Goal: Information Seeking & Learning: Learn about a topic

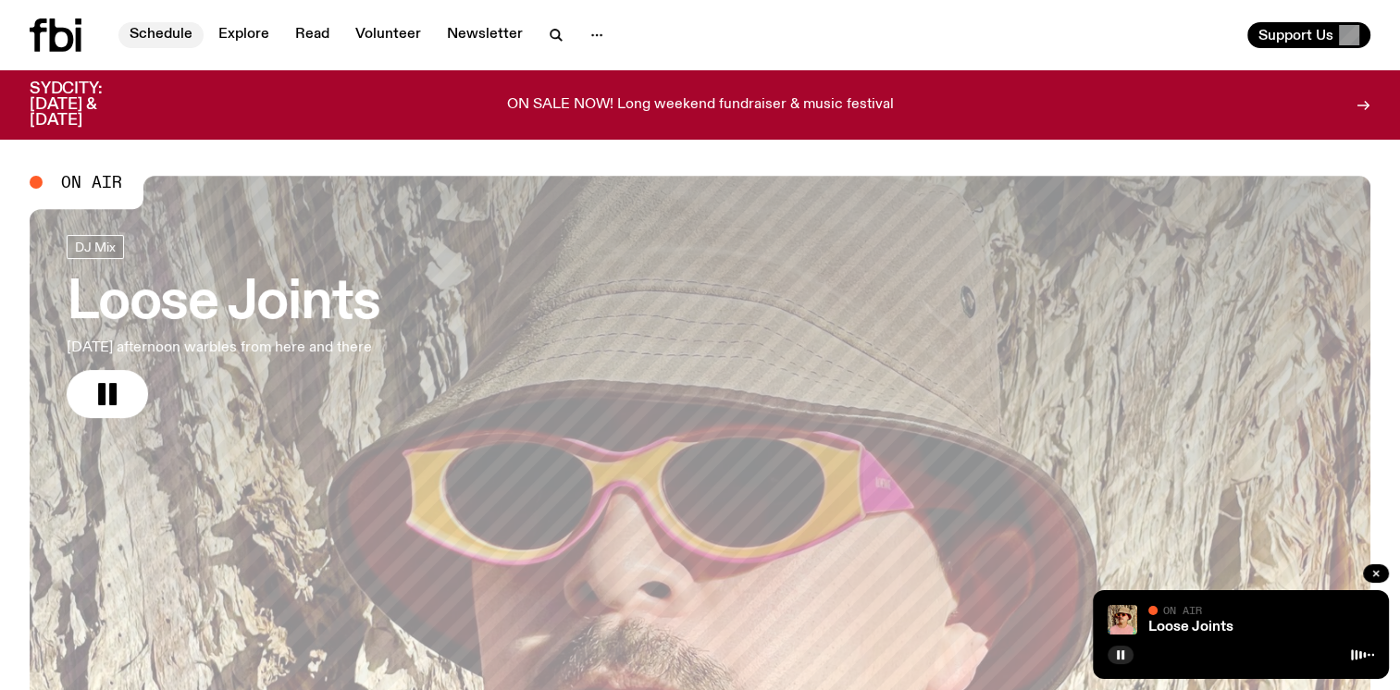
click at [154, 31] on link "Schedule" at bounding box center [160, 35] width 85 height 26
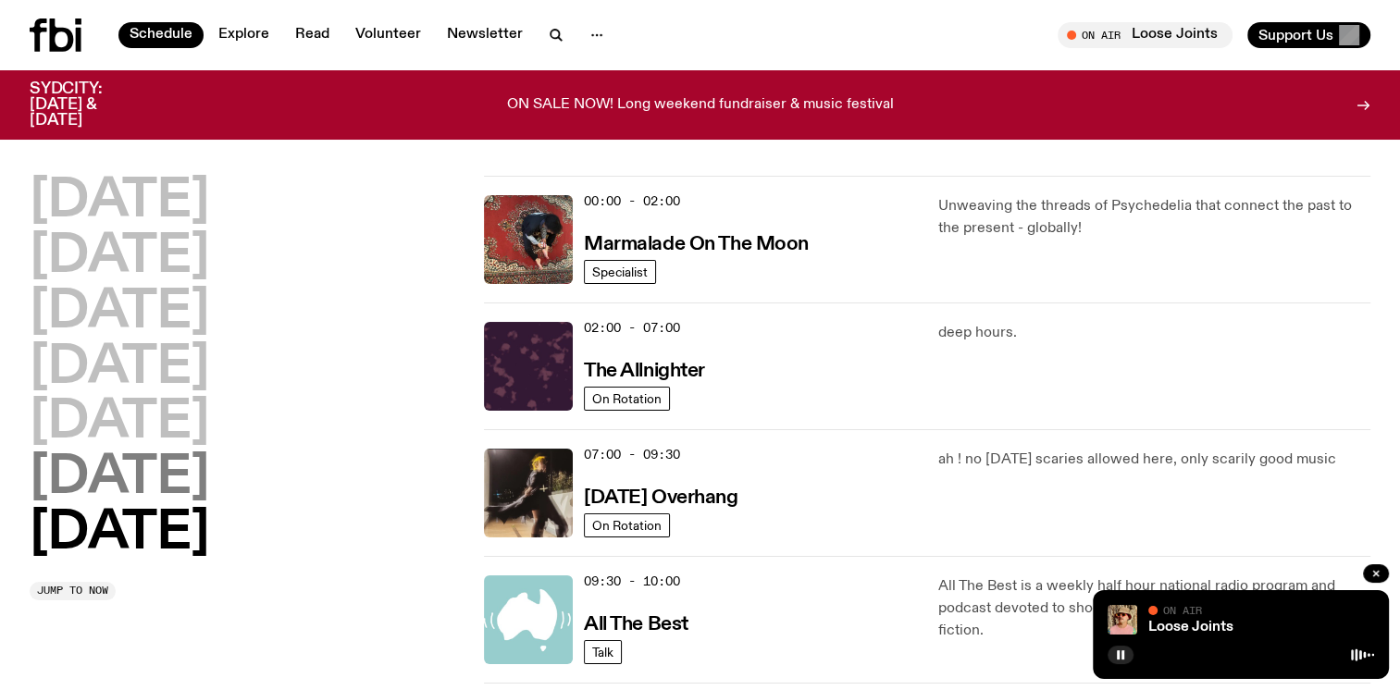
click at [96, 488] on h2 "[DATE]" at bounding box center [120, 479] width 180 height 52
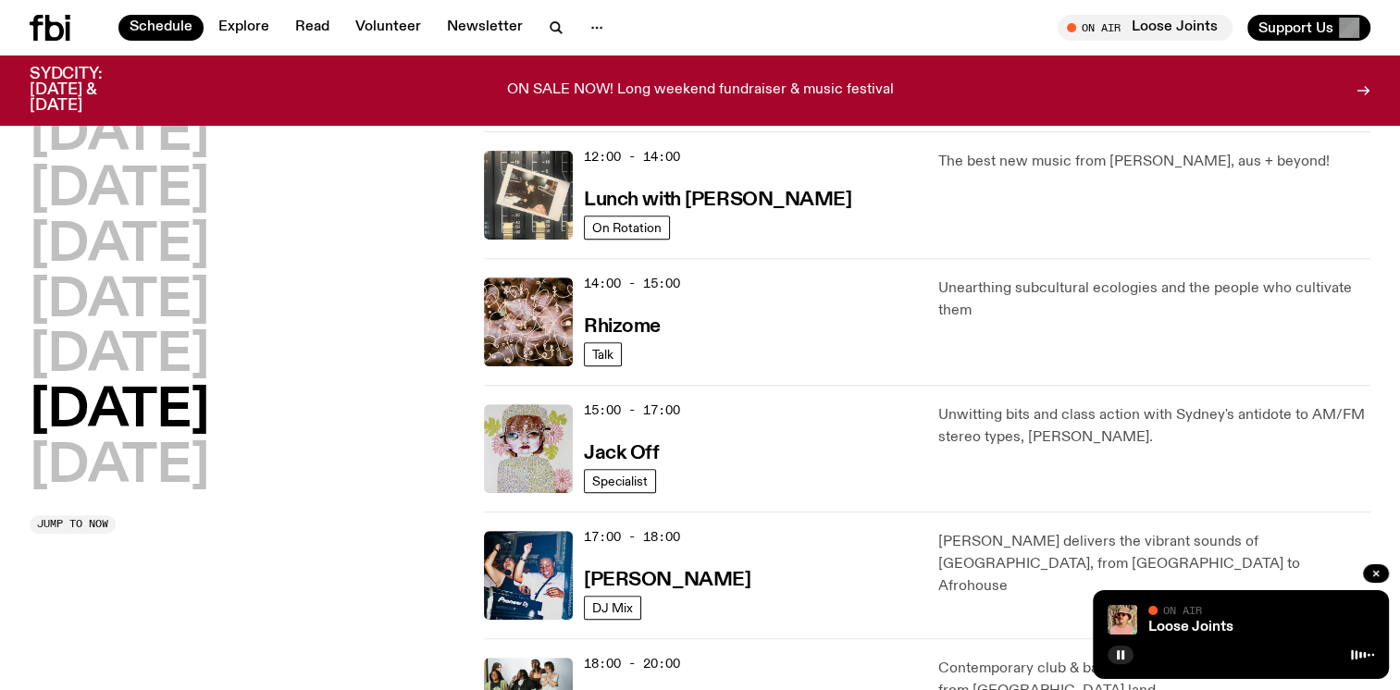
scroll to position [700, 0]
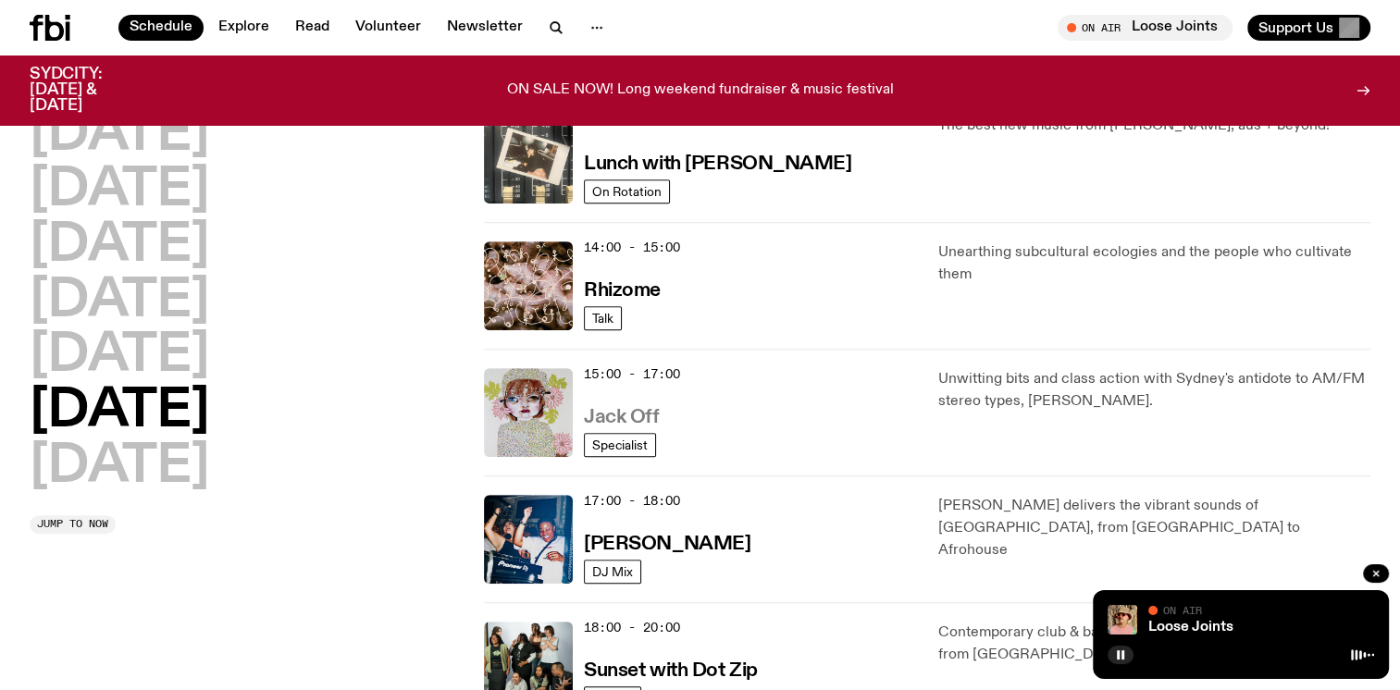
click at [605, 419] on h3 "Jack Off" at bounding box center [621, 417] width 75 height 19
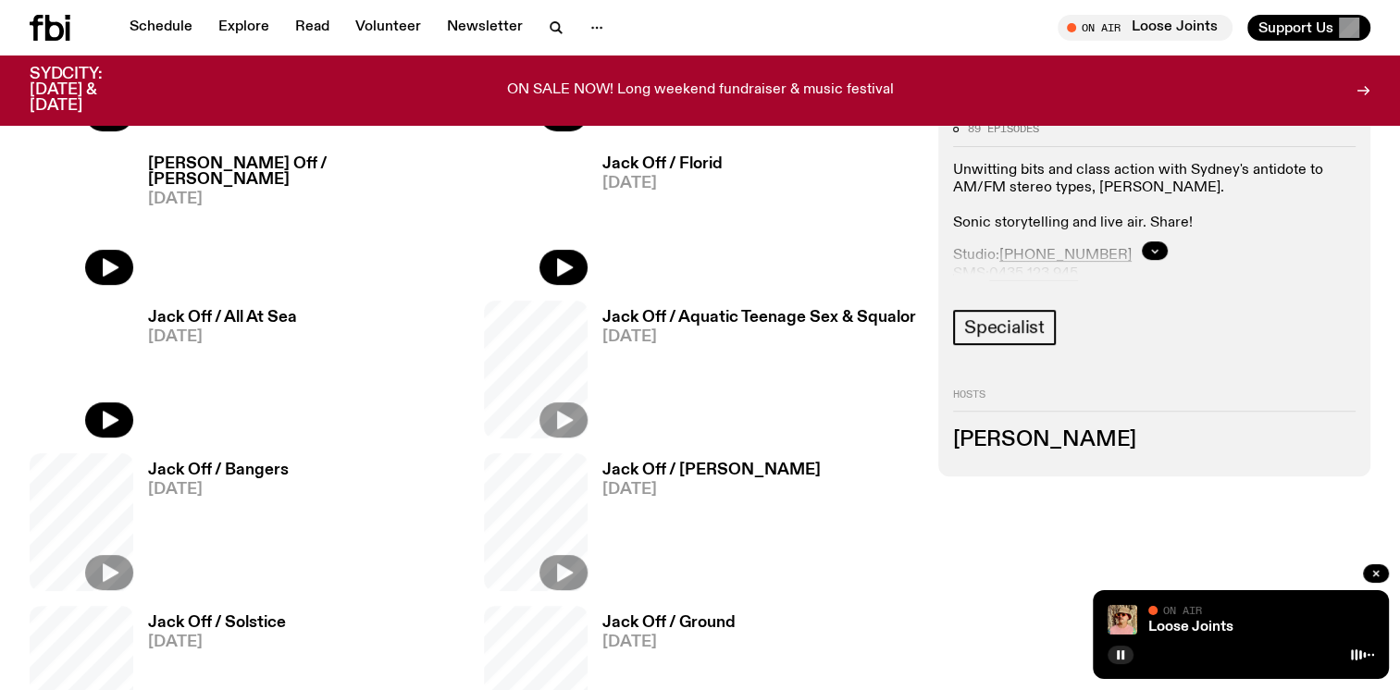
scroll to position [822, 0]
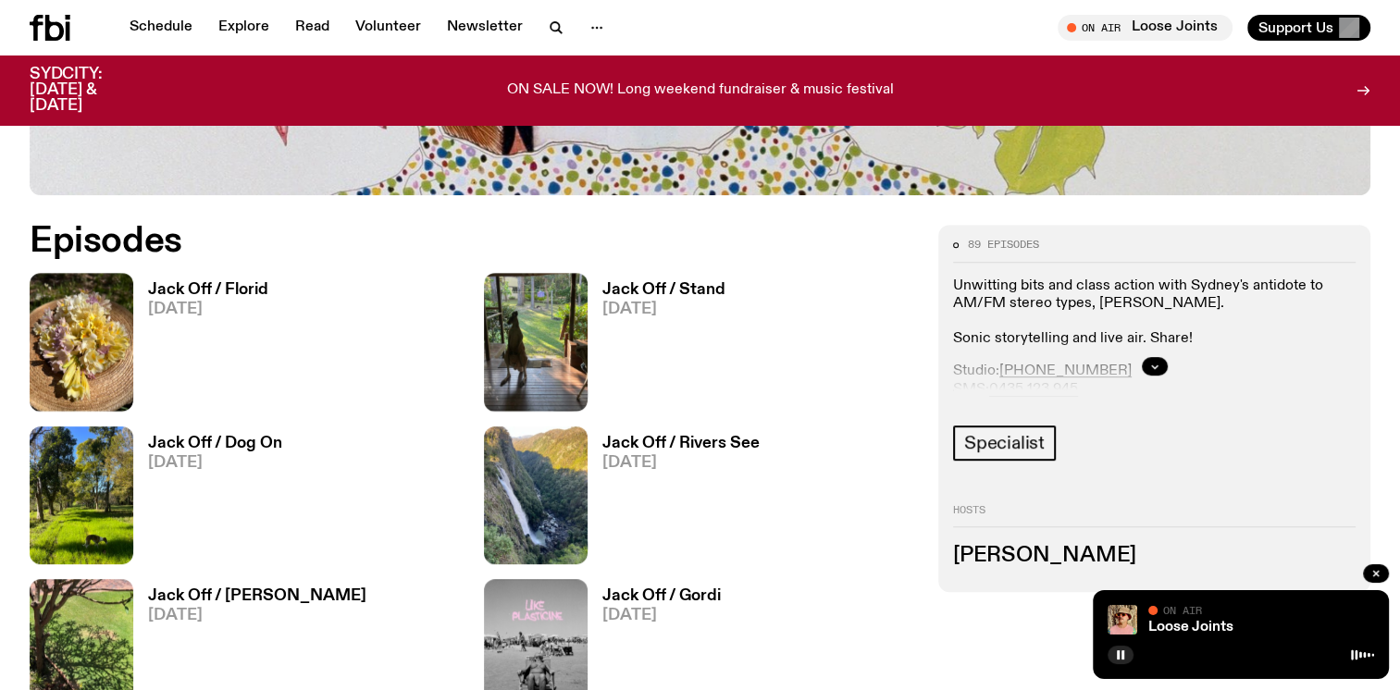
click at [196, 289] on h3 "Jack Off / Florid" at bounding box center [208, 290] width 120 height 16
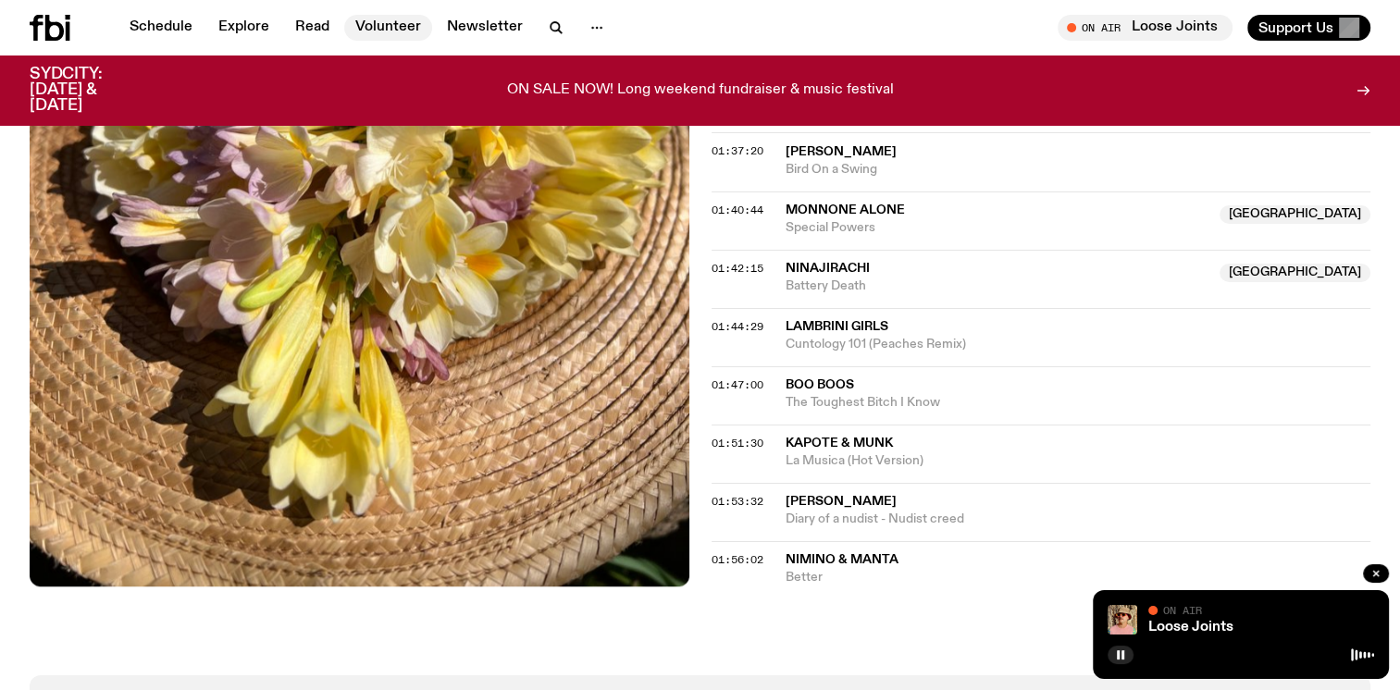
scroll to position [1752, 0]
